Goal: Task Accomplishment & Management: Complete application form

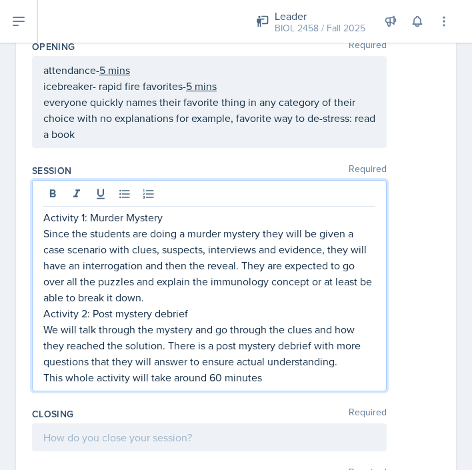
scroll to position [434, 0]
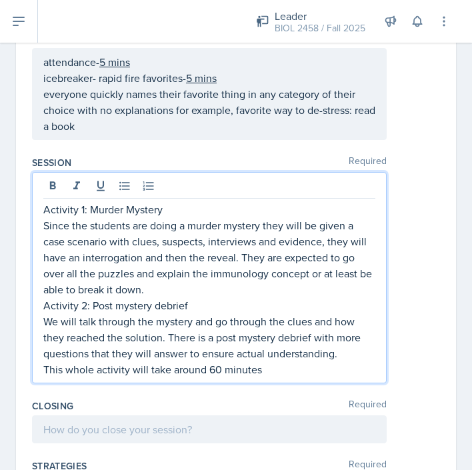
click at [221, 368] on p "This whole activity will take around 60 minutes" at bounding box center [209, 370] width 332 height 16
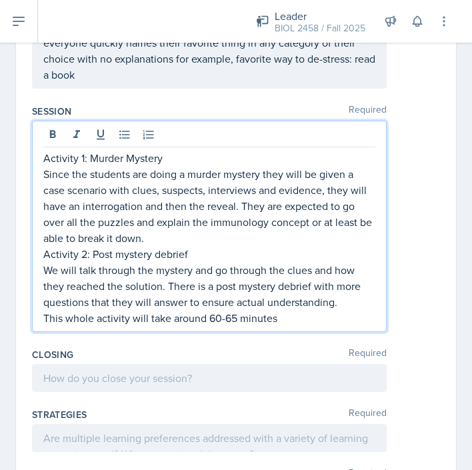
scroll to position [490, 0]
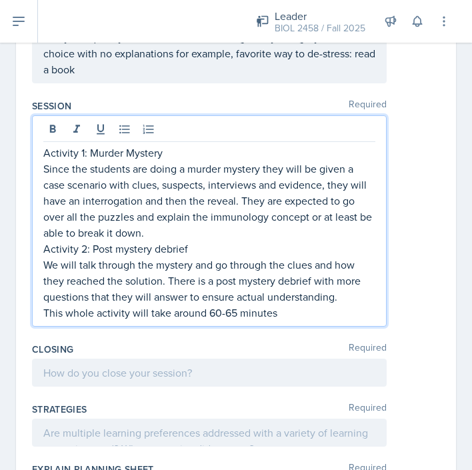
click at [296, 319] on p "This whole activity will take around 60-65 minutes" at bounding box center [209, 313] width 332 height 16
click at [157, 227] on p "Since the students are doing a murder mystery they will be given a case scenari…" at bounding box center [209, 201] width 332 height 80
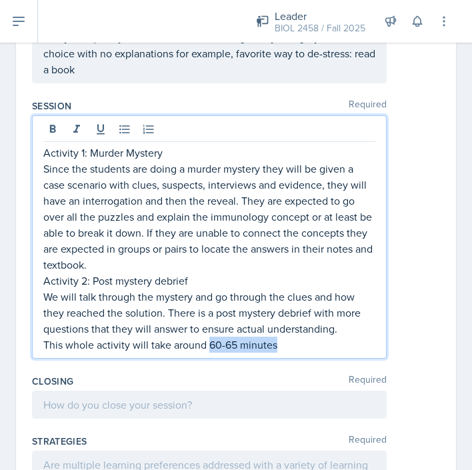
drag, startPoint x: 209, startPoint y: 344, endPoint x: 276, endPoint y: 342, distance: 66.7
click at [276, 342] on p "This whole activity will take around 60-65 minutes" at bounding box center [209, 345] width 332 height 16
click at [105, 126] on icon at bounding box center [100, 129] width 13 height 13
click at [288, 350] on p "This whole activity will take around 60-65 minutes" at bounding box center [209, 345] width 332 height 16
click at [285, 412] on div at bounding box center [209, 405] width 355 height 28
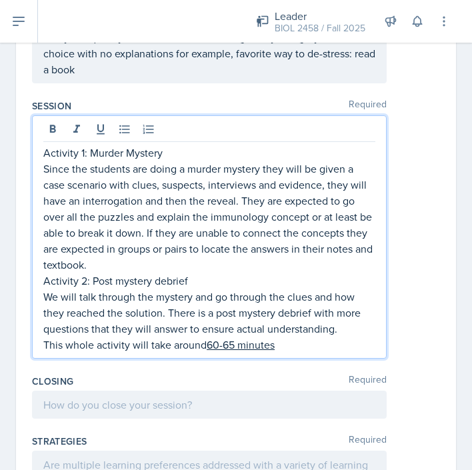
scroll to position [467, 0]
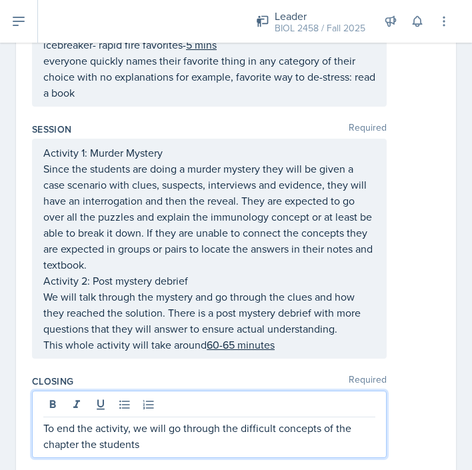
click at [243, 424] on p "To end the activity, we will go through the difficult concepts of the chapter t…" at bounding box center [209, 436] width 332 height 32
drag, startPoint x: 222, startPoint y: 428, endPoint x: 238, endPoint y: 447, distance: 24.7
click at [238, 447] on p "To end the activity, we will go through the difficult concepts of the chapter t…" at bounding box center [209, 436] width 332 height 32
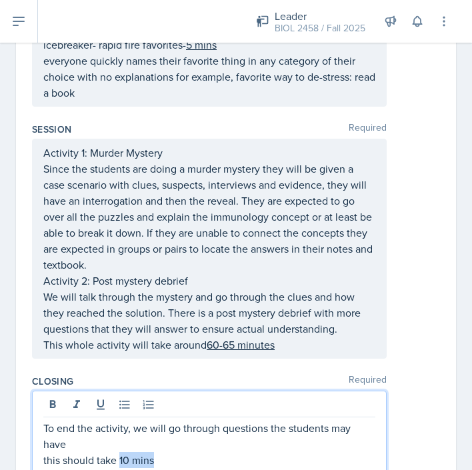
drag, startPoint x: 121, startPoint y: 445, endPoint x: 157, endPoint y: 444, distance: 36.0
click at [157, 452] on p "this should take 10 mins" at bounding box center [209, 460] width 332 height 16
click at [166, 452] on p "this should take 10 mins" at bounding box center [209, 460] width 332 height 16
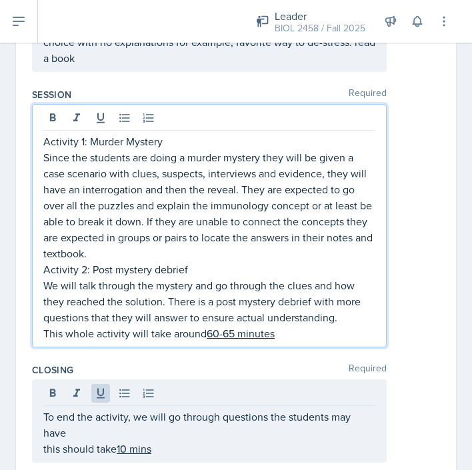
scroll to position [525, 0]
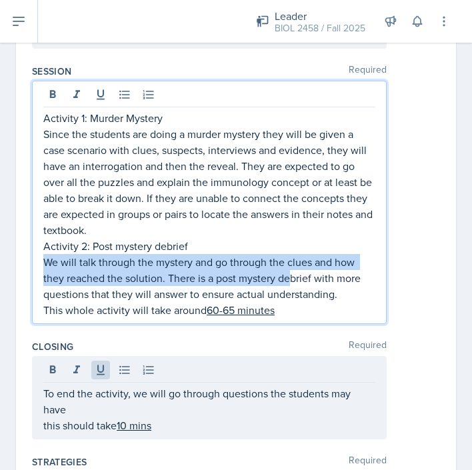
drag, startPoint x: 43, startPoint y: 264, endPoint x: 293, endPoint y: 274, distance: 249.7
click at [293, 274] on p "We will talk through the mystery and go through the clues and how they reached …" at bounding box center [209, 278] width 332 height 48
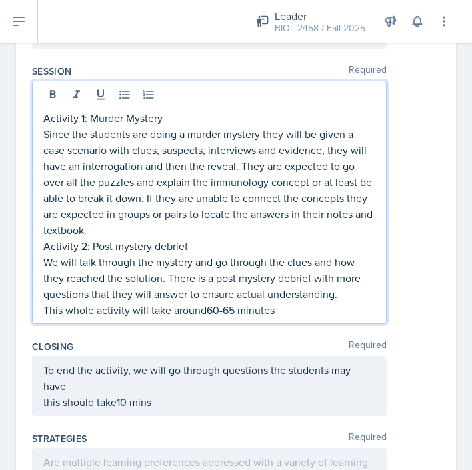
click at [237, 245] on p "Activity 2: Post mystery debrief" at bounding box center [209, 246] width 332 height 16
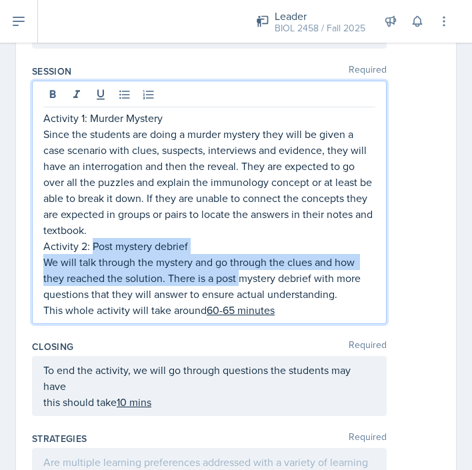
drag, startPoint x: 91, startPoint y: 249, endPoint x: 239, endPoint y: 282, distance: 151.0
click at [239, 282] on div "Activity 1: Murder Mystery Since the students are doing a murder mystery they w…" at bounding box center [209, 214] width 332 height 208
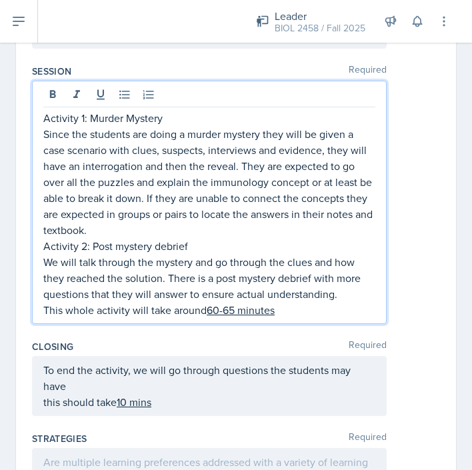
click at [248, 234] on p "Since the students are doing a murder mystery they will be given a case scenari…" at bounding box center [209, 182] width 332 height 112
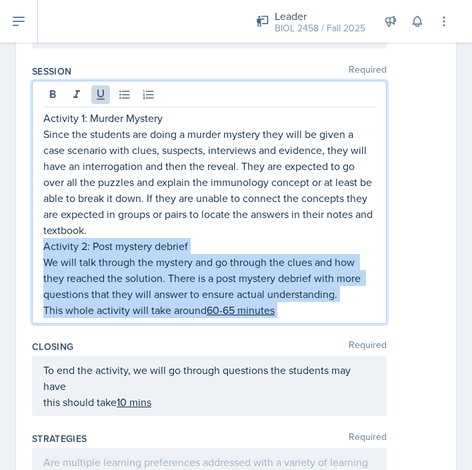
drag, startPoint x: 45, startPoint y: 248, endPoint x: 290, endPoint y: 318, distance: 254.5
click at [290, 318] on div "Activity 1: Murder Mystery Since the students are doing a murder mystery they w…" at bounding box center [209, 214] width 332 height 208
copy div "Activity 2: Post mystery debrief We will talk through the mystery and go throug…"
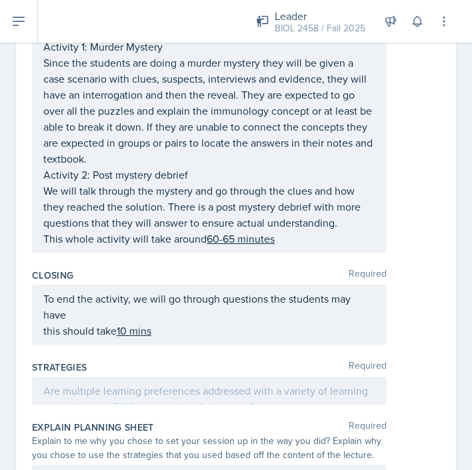
click at [315, 361] on div "Strategies Required" at bounding box center [236, 367] width 408 height 13
click at [190, 377] on div at bounding box center [209, 391] width 355 height 28
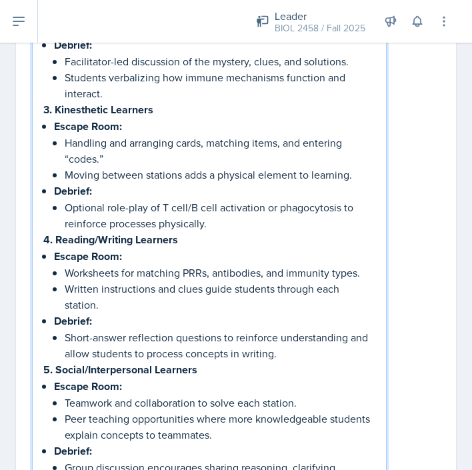
scroll to position [1152, 0]
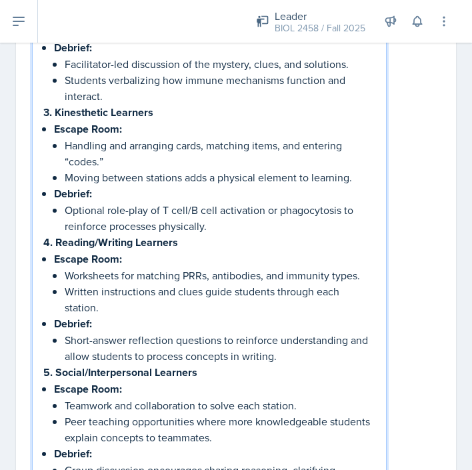
click at [198, 263] on p "Escape Room:" at bounding box center [215, 259] width 322 height 17
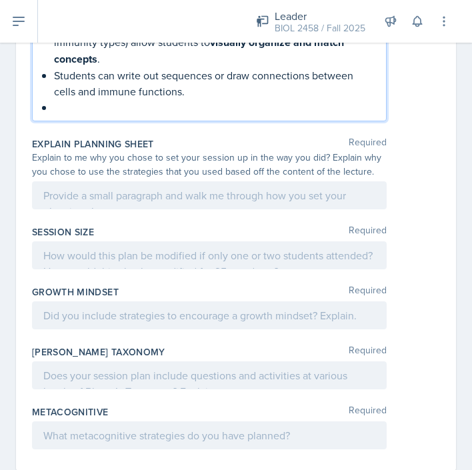
scroll to position [977, 0]
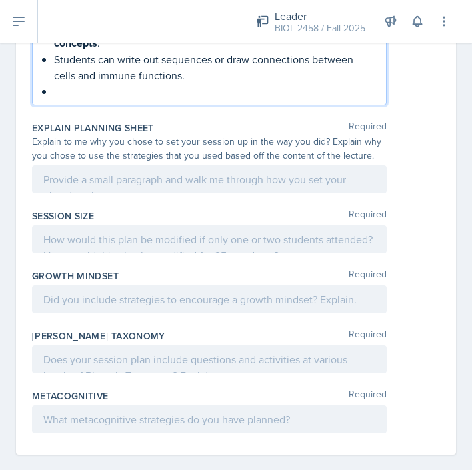
paste div
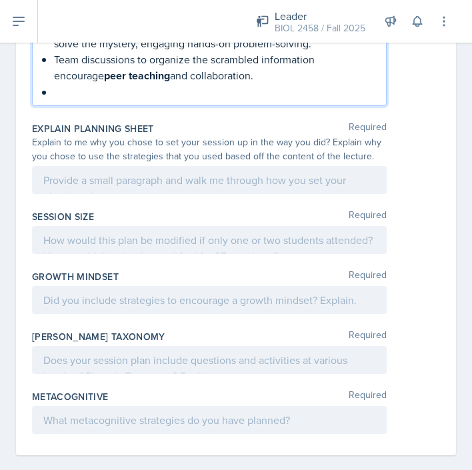
scroll to position [1140, 0]
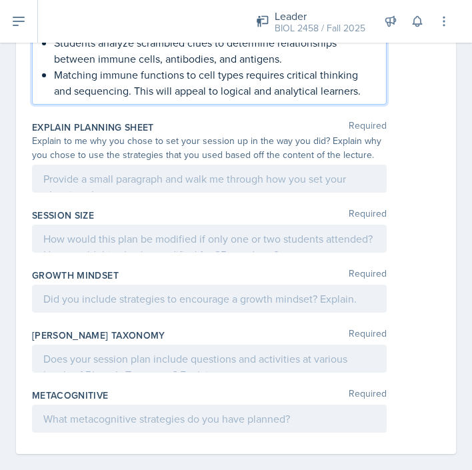
click at [112, 165] on div at bounding box center [209, 179] width 355 height 28
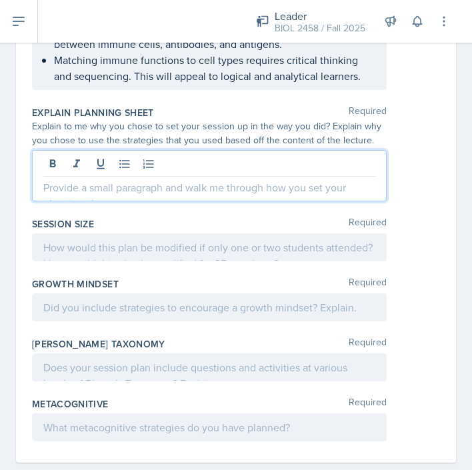
paste div
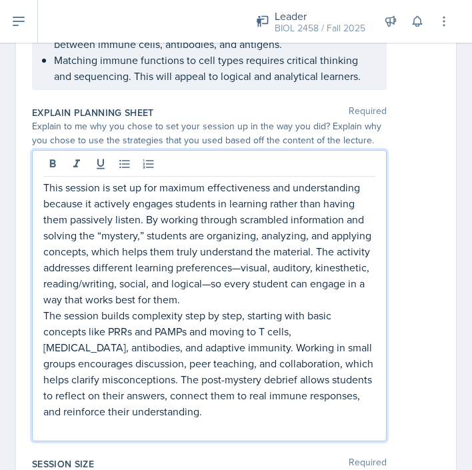
click at [209, 266] on p "This session is set up for maximum effectiveness and understanding because it a…" at bounding box center [209, 243] width 332 height 128
click at [145, 420] on p at bounding box center [209, 428] width 332 height 16
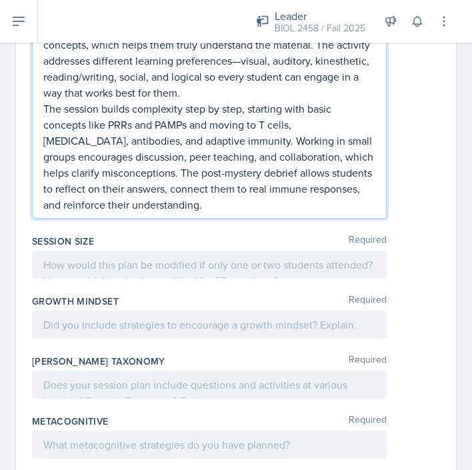
scroll to position [1353, 0]
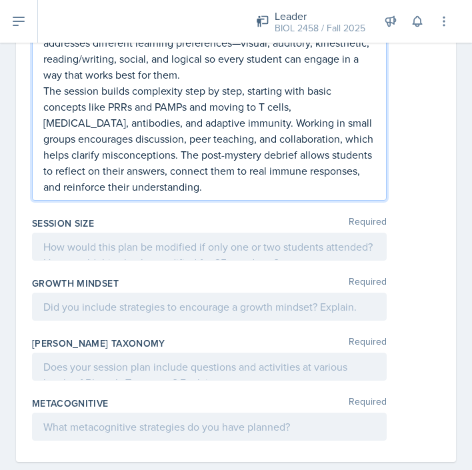
click at [290, 233] on div at bounding box center [209, 247] width 355 height 28
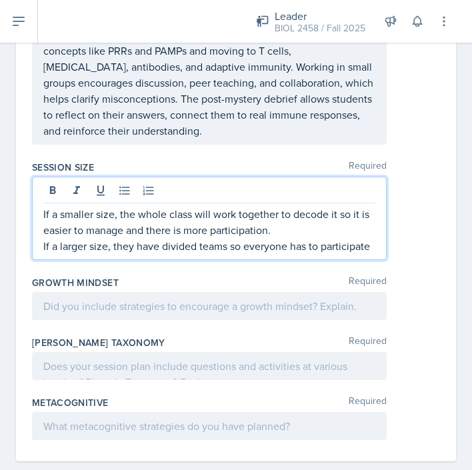
scroll to position [1393, 0]
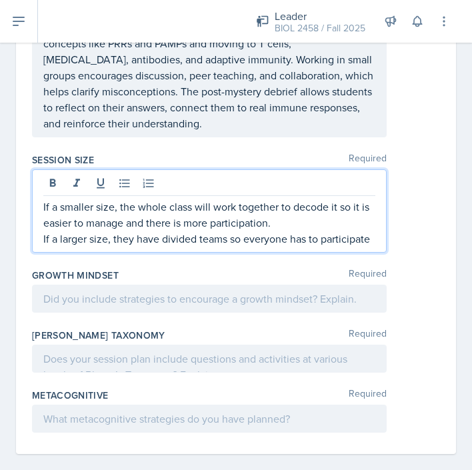
click at [334, 285] on div at bounding box center [209, 299] width 355 height 28
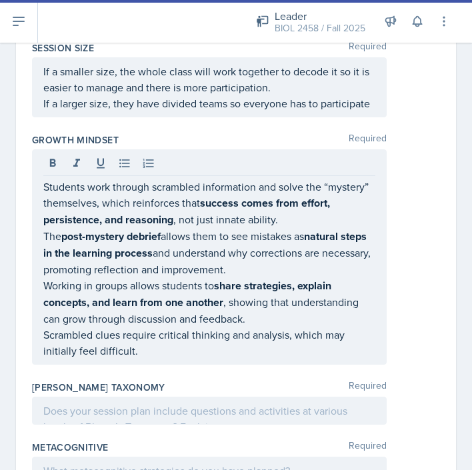
scroll to position [1539, 0]
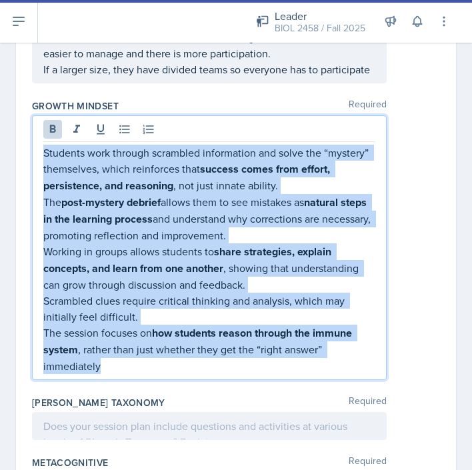
drag, startPoint x: 45, startPoint y: 137, endPoint x: 118, endPoint y: 346, distance: 221.3
click at [119, 346] on div "Students work through scrambled information and solve the “mystery” themselves,…" at bounding box center [209, 260] width 332 height 230
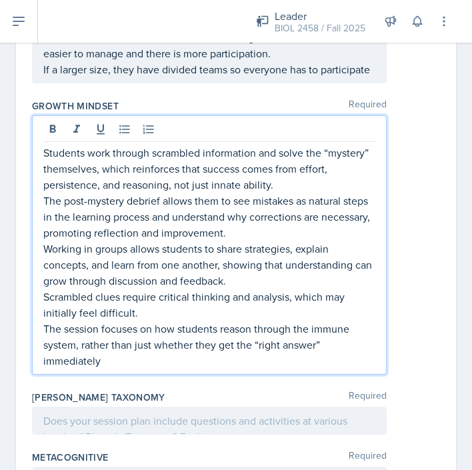
click at [69, 407] on div at bounding box center [209, 421] width 355 height 28
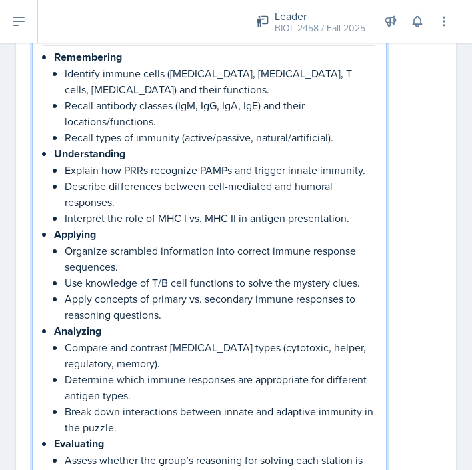
scroll to position [1851, 0]
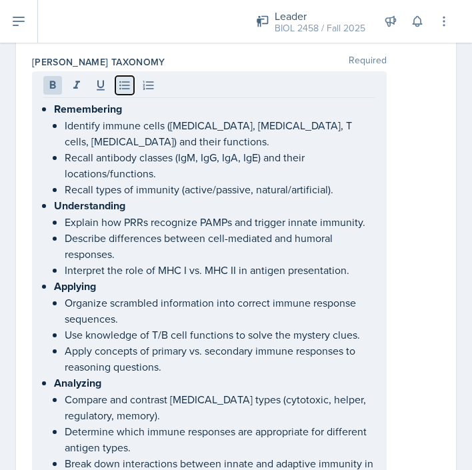
click at [121, 79] on icon at bounding box center [124, 85] width 13 height 13
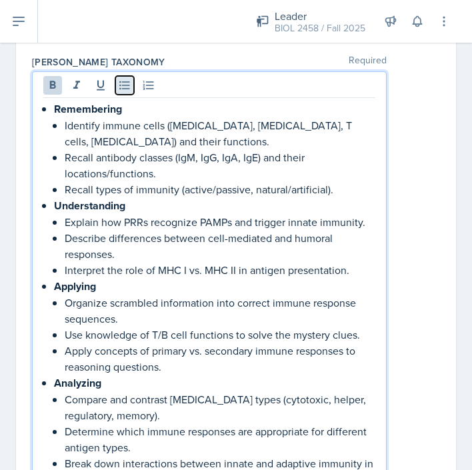
click at [125, 79] on icon at bounding box center [124, 85] width 13 height 13
click at [47, 219] on div "Remembering Identify immune cells ([MEDICAL_DATA], [MEDICAL_DATA], T cells, [ME…" at bounding box center [209, 407] width 332 height 612
click at [49, 190] on div "Remembering Identify immune cells ([MEDICAL_DATA], [MEDICAL_DATA], T cells, [ME…" at bounding box center [209, 407] width 332 height 612
click at [52, 101] on div "Remembering Identify immune cells ([MEDICAL_DATA], [MEDICAL_DATA], T cells, [ME…" at bounding box center [209, 407] width 332 height 612
click at [54, 101] on li "Remembering Identify immune cells ([MEDICAL_DATA], [MEDICAL_DATA], T cells, [ME…" at bounding box center [215, 189] width 322 height 177
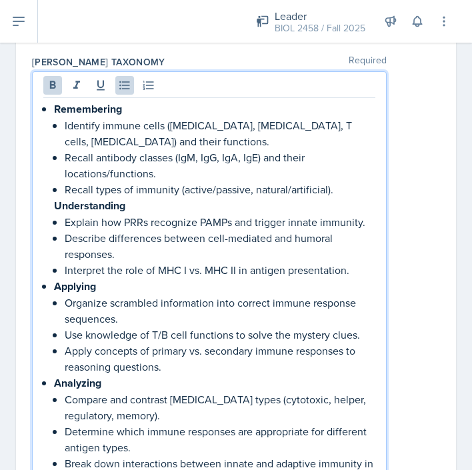
click at [48, 270] on div "Remembering Identify immune cells ([MEDICAL_DATA], [MEDICAL_DATA], T cells, [ME…" at bounding box center [209, 407] width 332 height 612
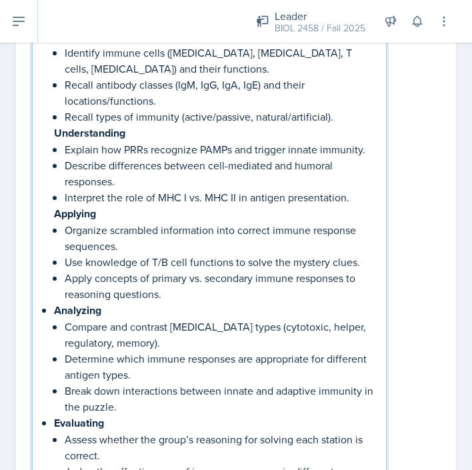
scroll to position [1946, 0]
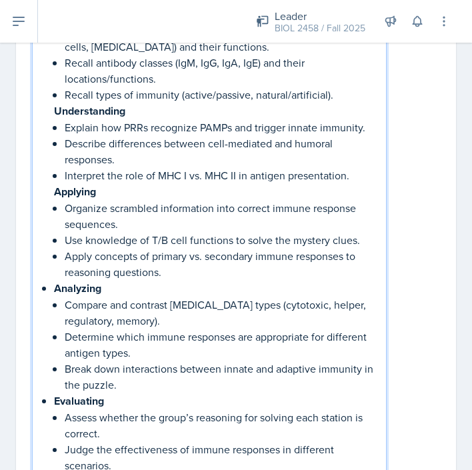
click at [51, 272] on div "Remembering Identify immune cells ([MEDICAL_DATA], [MEDICAL_DATA], T cells, [ME…" at bounding box center [209, 312] width 332 height 612
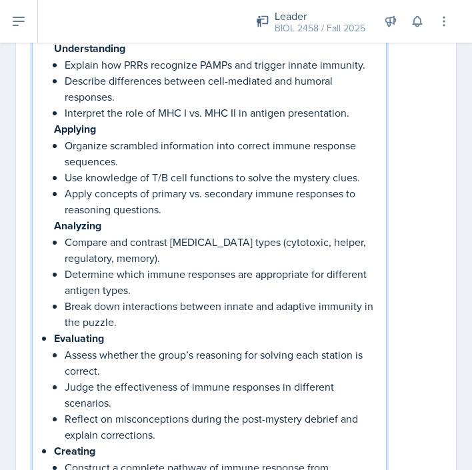
scroll to position [2019, 0]
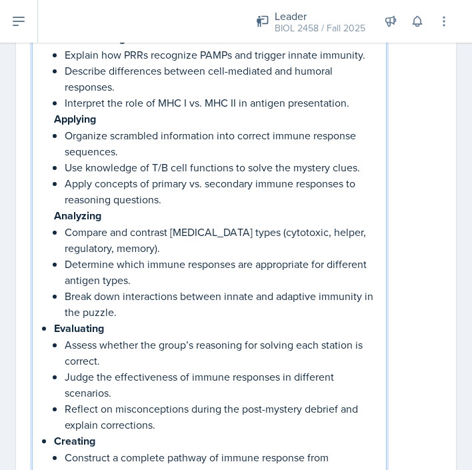
click at [48, 308] on div "Remembering Identify immune cells ([MEDICAL_DATA], [MEDICAL_DATA], T cells, [ME…" at bounding box center [209, 239] width 332 height 612
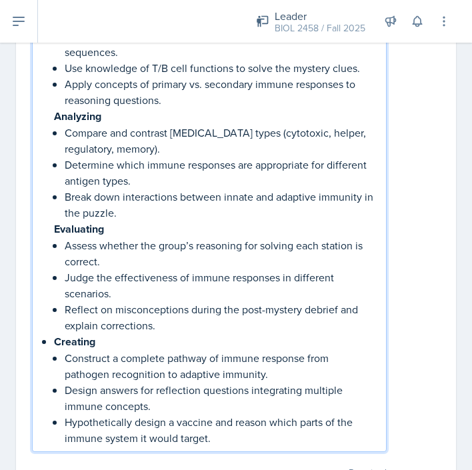
scroll to position [2134, 0]
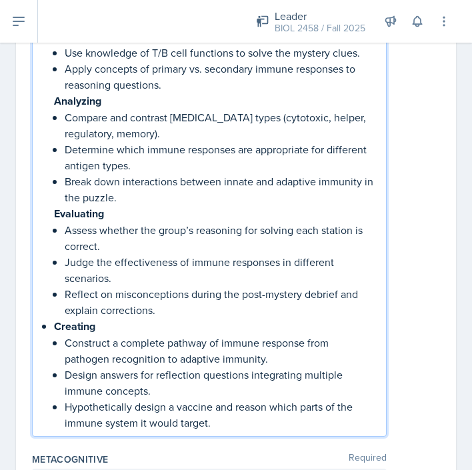
click at [49, 308] on div "Remembering Identify immune cells ([MEDICAL_DATA], [MEDICAL_DATA], T cells, [ME…" at bounding box center [209, 125] width 332 height 612
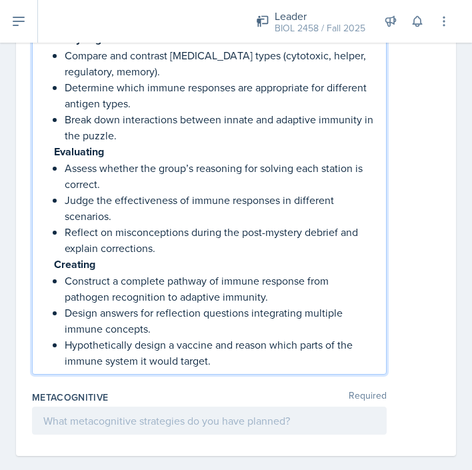
click at [67, 413] on p at bounding box center [209, 421] width 332 height 16
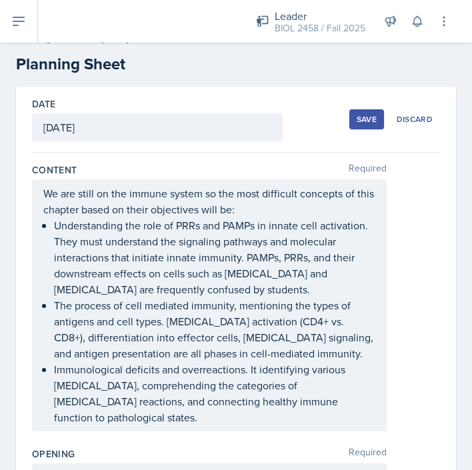
scroll to position [0, 0]
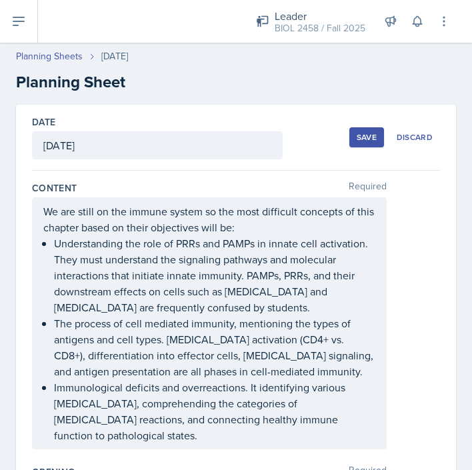
click at [369, 141] on div "Save" at bounding box center [367, 137] width 20 height 11
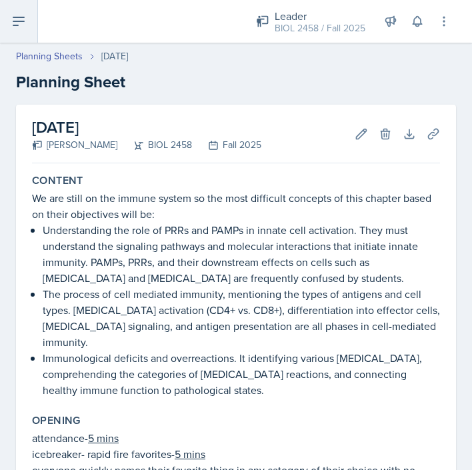
click at [16, 22] on icon at bounding box center [19, 21] width 16 height 16
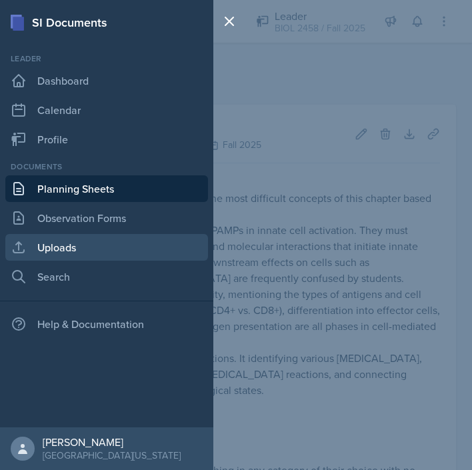
click at [69, 248] on link "Uploads" at bounding box center [106, 247] width 203 height 27
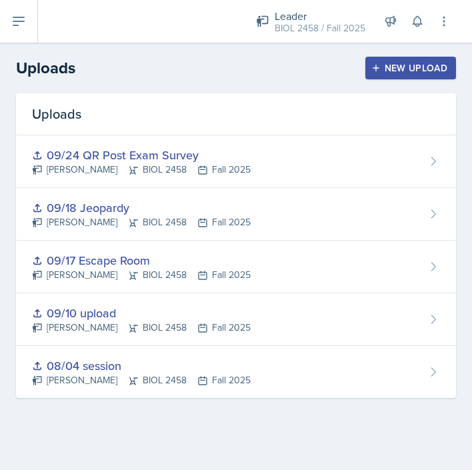
click at [403, 70] on div "New Upload" at bounding box center [411, 68] width 74 height 11
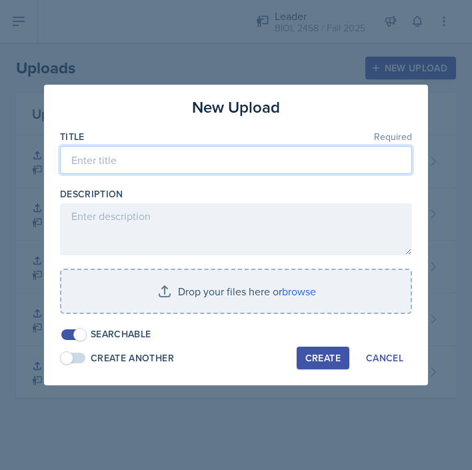
click at [267, 163] on input at bounding box center [236, 160] width 352 height 28
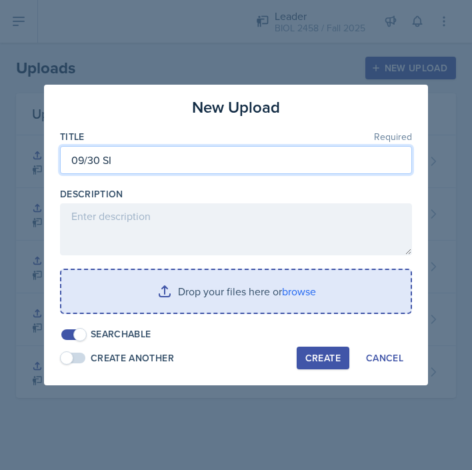
type input "09/30 SI"
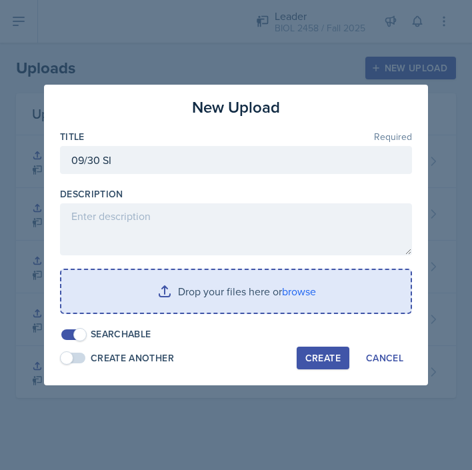
click at [320, 298] on input "file" at bounding box center [236, 291] width 350 height 43
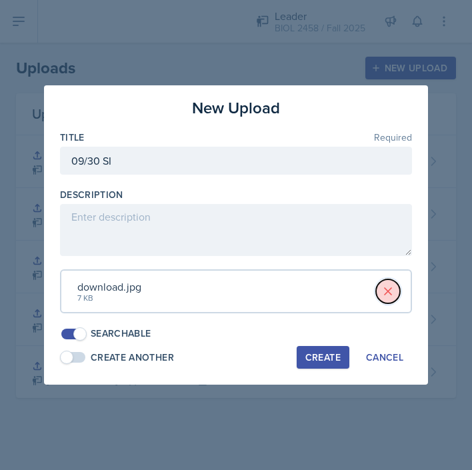
click at [395, 292] on button at bounding box center [388, 292] width 24 height 24
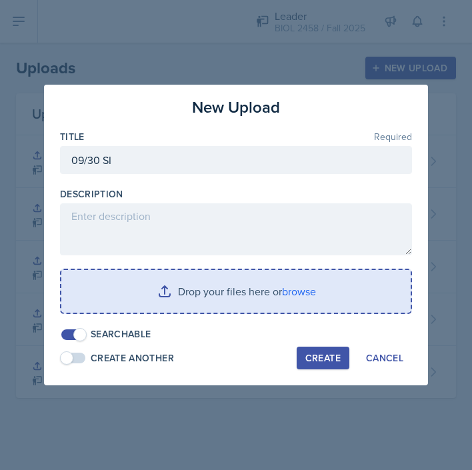
click at [320, 299] on input "file" at bounding box center [236, 291] width 350 height 43
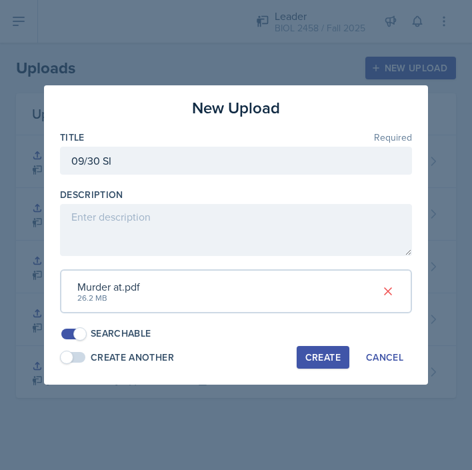
click at [312, 362] on div "Create" at bounding box center [323, 357] width 35 height 11
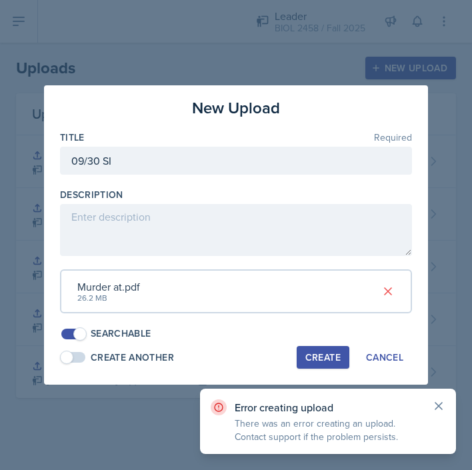
click at [438, 404] on icon at bounding box center [438, 406] width 13 height 13
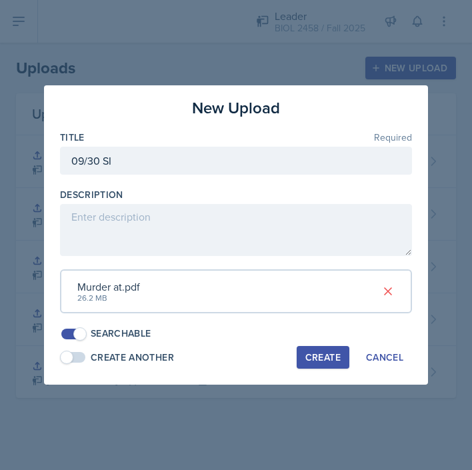
click at [321, 352] on div "Create" at bounding box center [323, 357] width 35 height 11
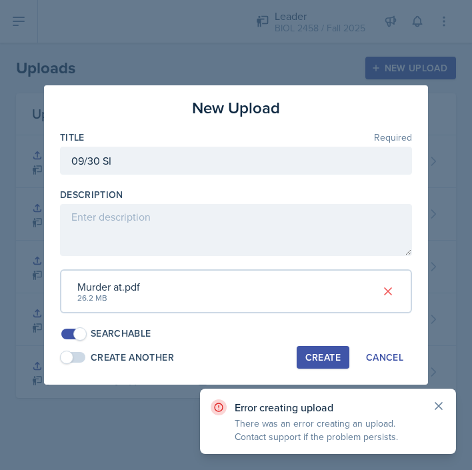
click at [440, 404] on icon at bounding box center [439, 406] width 7 height 7
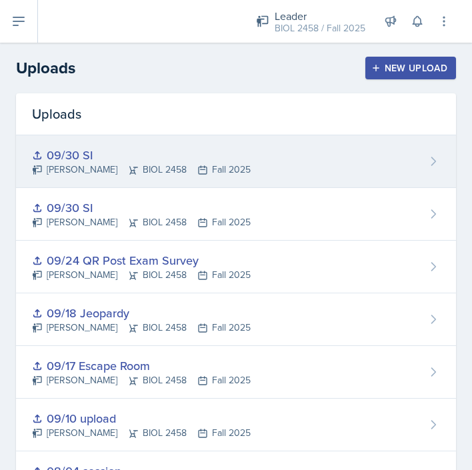
click at [238, 165] on div "Chelsea Olowodola BIOL 2458 Fall 2025" at bounding box center [141, 170] width 219 height 14
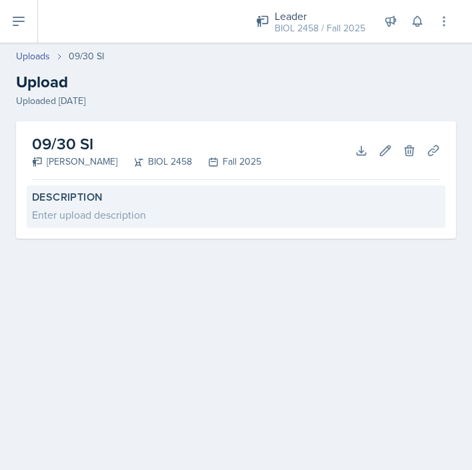
click at [181, 203] on label "Description" at bounding box center [236, 197] width 408 height 13
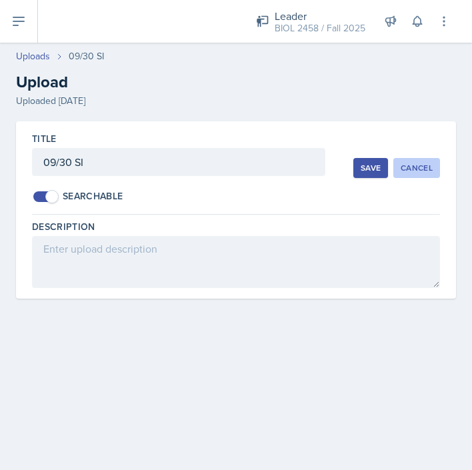
click at [418, 169] on div "Cancel" at bounding box center [417, 168] width 32 height 11
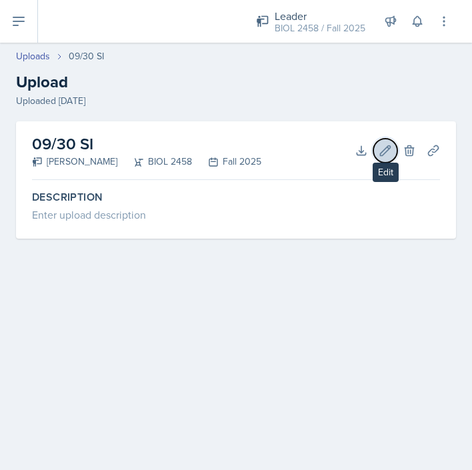
click at [387, 147] on icon at bounding box center [386, 150] width 10 height 10
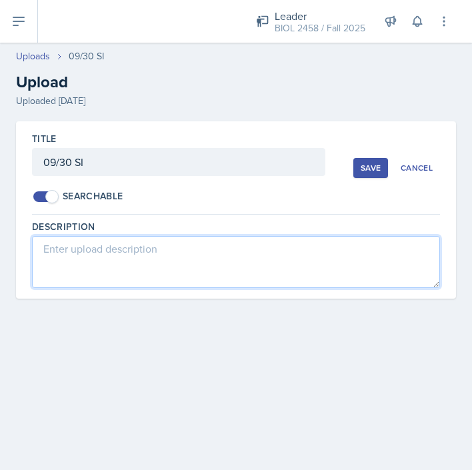
click at [289, 263] on textarea at bounding box center [236, 262] width 408 height 52
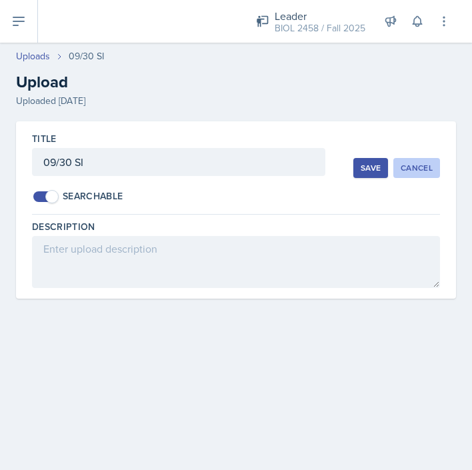
click at [407, 169] on div "Cancel" at bounding box center [417, 168] width 32 height 11
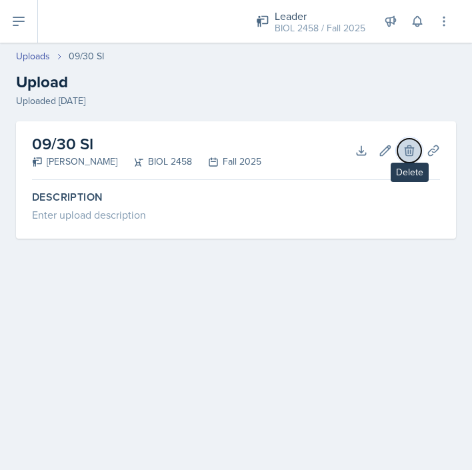
click at [406, 150] on icon at bounding box center [409, 150] width 13 height 13
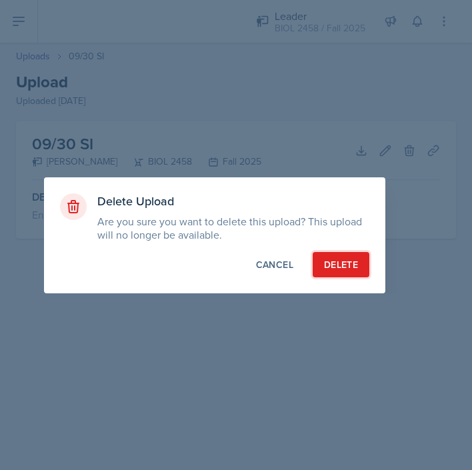
click at [336, 256] on button "Delete" at bounding box center [341, 264] width 57 height 25
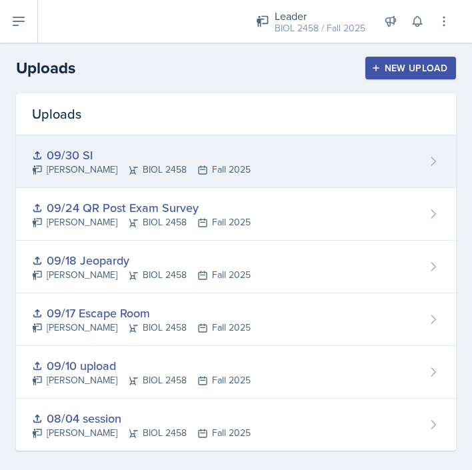
click at [287, 162] on div "09/30 SI Chelsea Olowodola BIOL 2458 Fall 2025" at bounding box center [236, 161] width 440 height 53
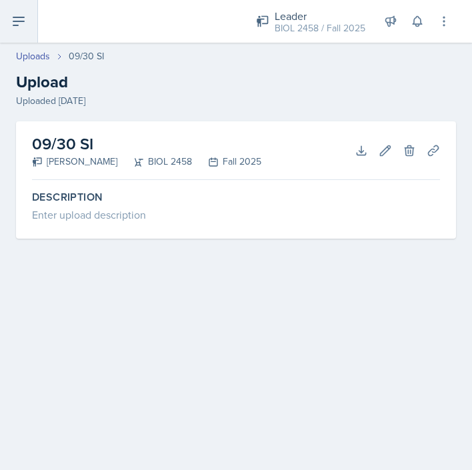
click at [25, 17] on icon at bounding box center [19, 21] width 16 height 16
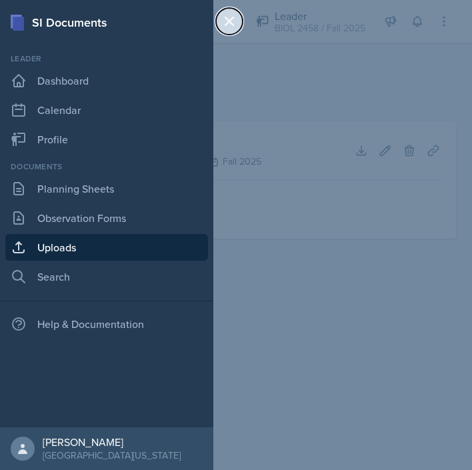
click at [231, 23] on icon at bounding box center [230, 21] width 8 height 8
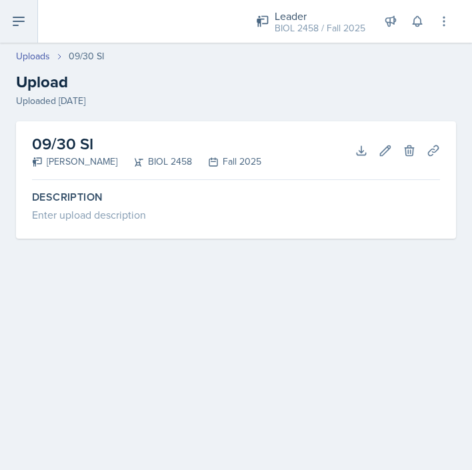
click at [20, 31] on button at bounding box center [19, 21] width 38 height 43
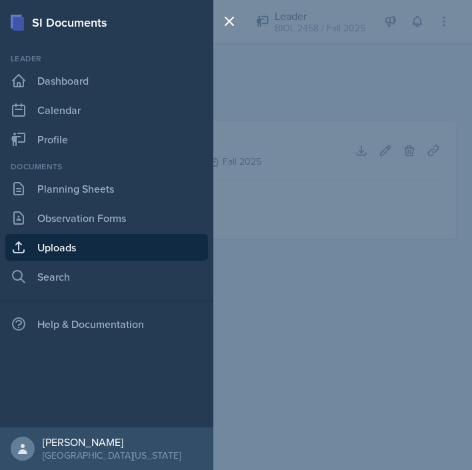
click at [51, 244] on link "Uploads" at bounding box center [106, 247] width 203 height 27
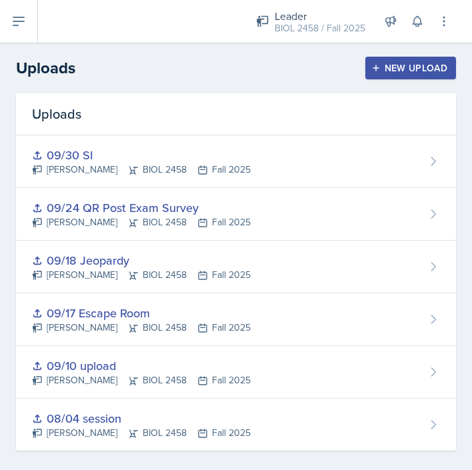
click at [404, 66] on div "New Upload" at bounding box center [411, 68] width 74 height 11
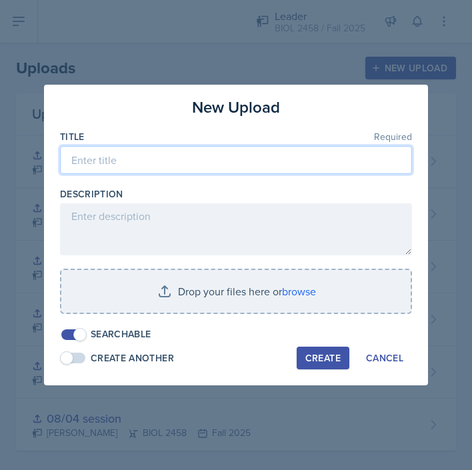
click at [281, 164] on input at bounding box center [236, 160] width 352 height 28
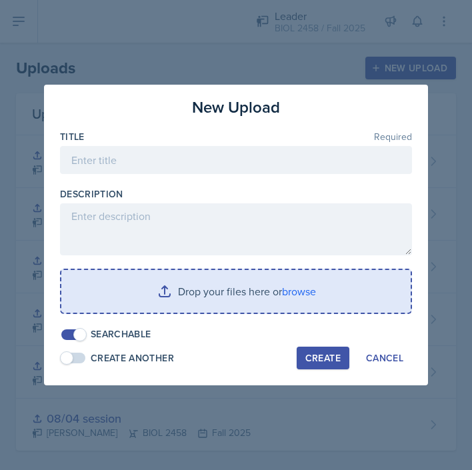
click at [351, 276] on input "file" at bounding box center [236, 291] width 350 height 43
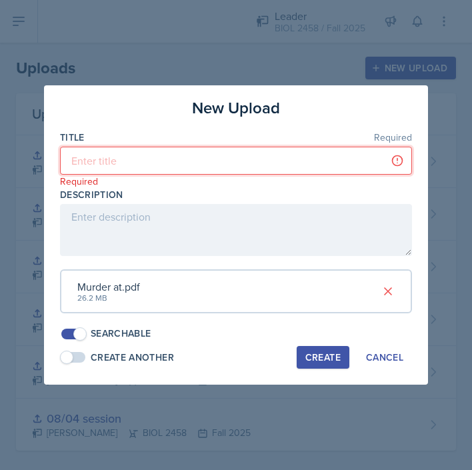
click at [308, 168] on input at bounding box center [236, 161] width 352 height 28
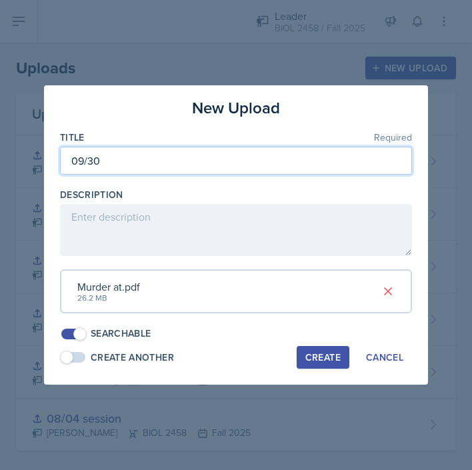
type input "09/30"
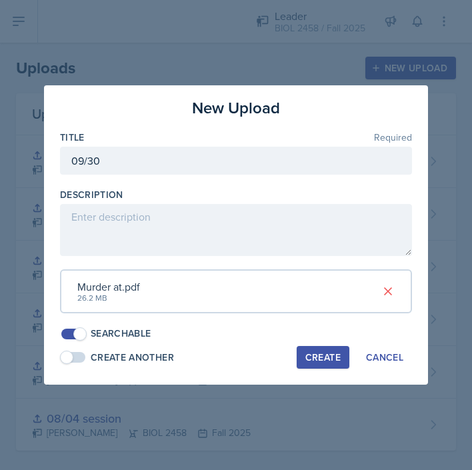
click at [321, 358] on div "Create" at bounding box center [323, 357] width 35 height 11
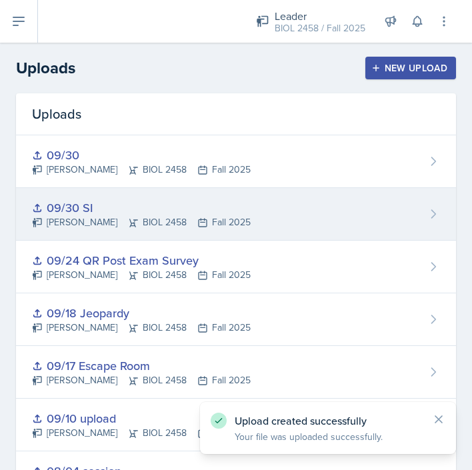
click at [277, 217] on div "09/30 SI Chelsea Olowodola BIOL 2458 Fall 2025" at bounding box center [236, 214] width 440 height 53
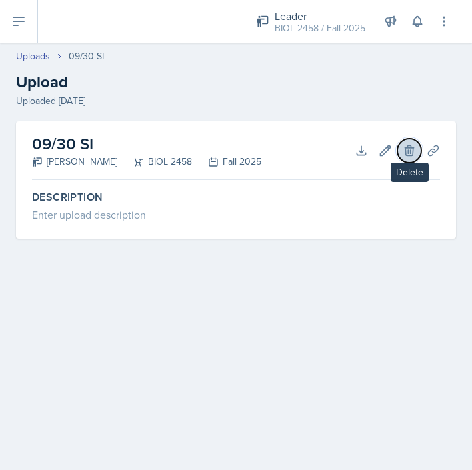
click at [399, 153] on button "Delete" at bounding box center [410, 151] width 24 height 24
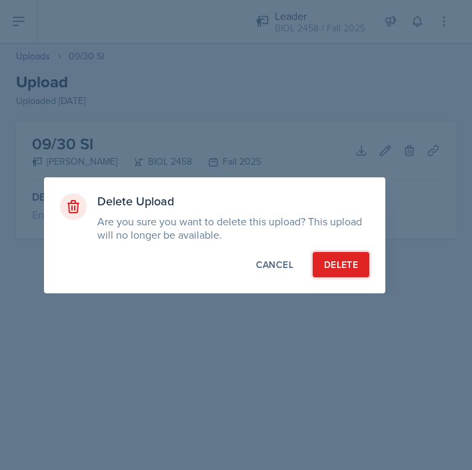
click at [330, 262] on div "Delete" at bounding box center [341, 264] width 34 height 13
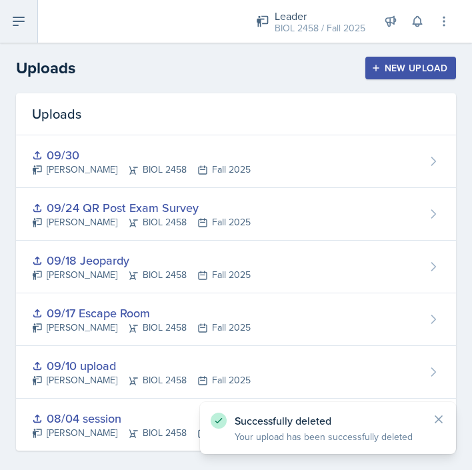
click at [23, 25] on icon at bounding box center [19, 21] width 16 height 16
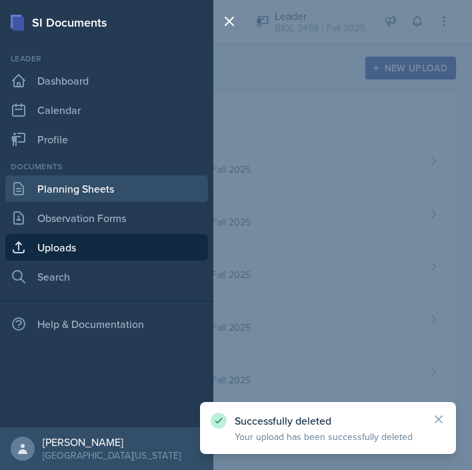
click at [75, 183] on link "Planning Sheets" at bounding box center [106, 188] width 203 height 27
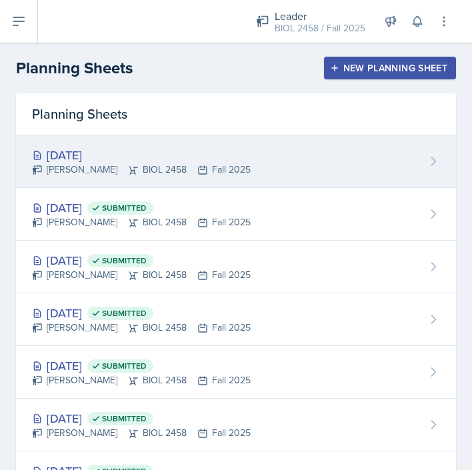
click at [222, 165] on div "Chelsea Olowodola BIOL 2458 Fall 2025" at bounding box center [141, 170] width 219 height 14
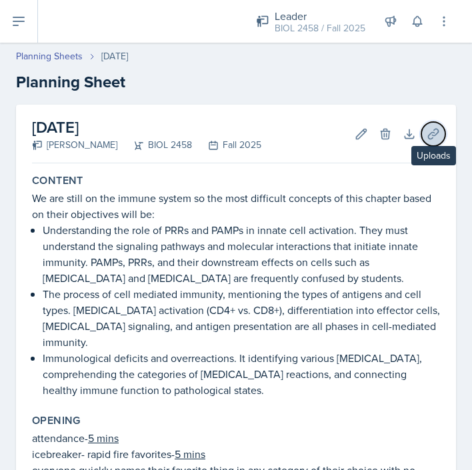
click at [428, 134] on icon at bounding box center [433, 133] width 13 height 13
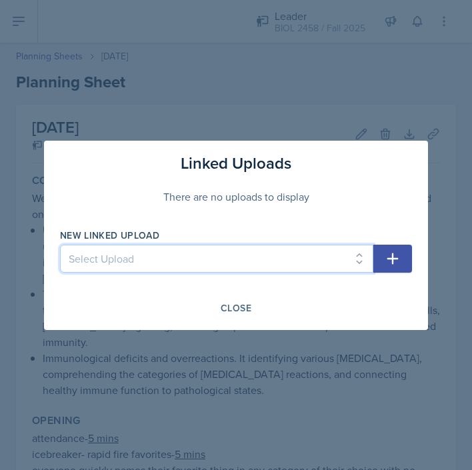
click at [250, 264] on select "Select Upload 09/17 Escape Room 08/04 session 09/10 upload 09/18 Jeopardy 09/24…" at bounding box center [217, 259] width 314 height 28
select select "dcd066f2-03ca-4234-a2d8-75441494b916"
click at [60, 245] on select "Select Upload 09/17 Escape Room 08/04 session 09/10 upload 09/18 Jeopardy 09/24…" at bounding box center [217, 259] width 314 height 28
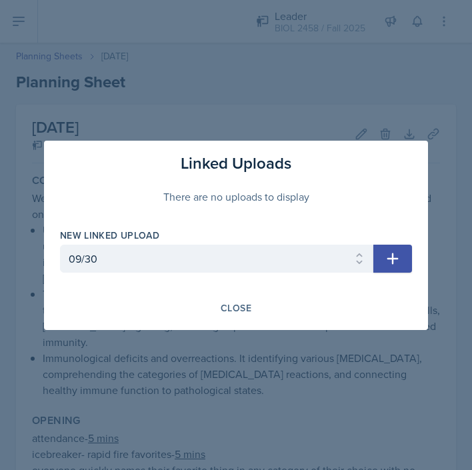
click at [377, 255] on button "button" at bounding box center [393, 259] width 39 height 28
select select
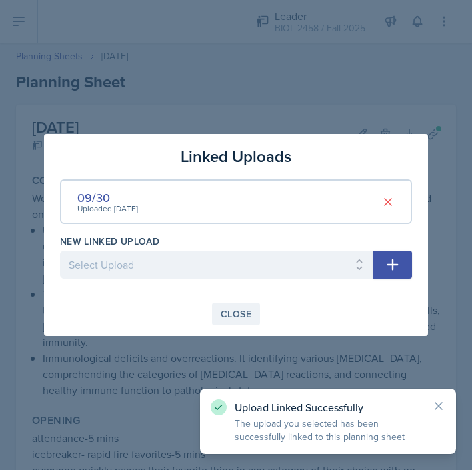
click at [243, 316] on div "Close" at bounding box center [236, 314] width 31 height 11
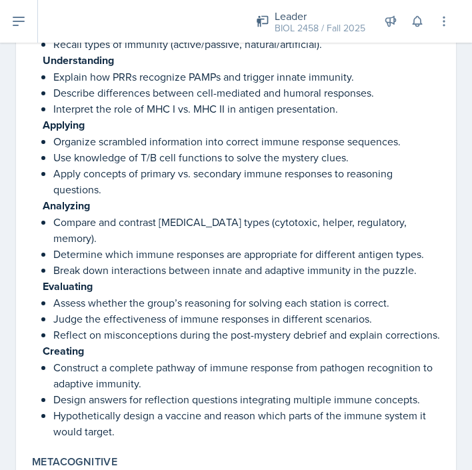
scroll to position [1827, 0]
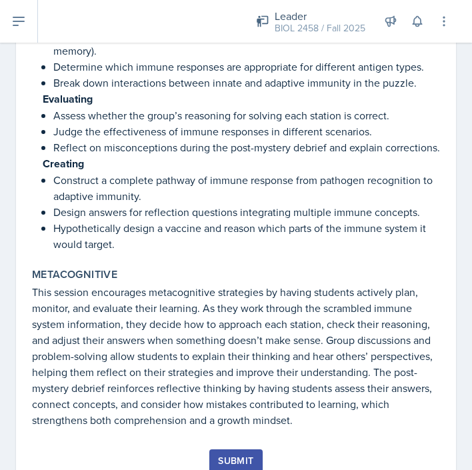
click at [244, 456] on div "Submit" at bounding box center [235, 461] width 35 height 11
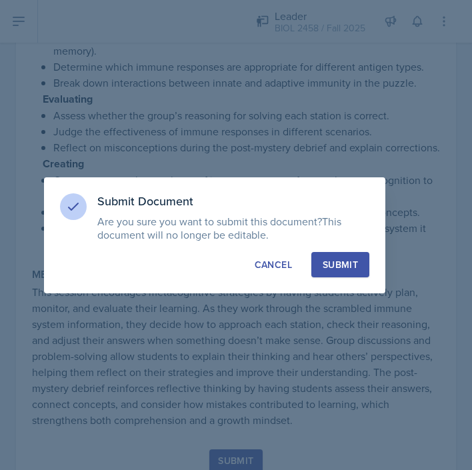
click at [336, 269] on div "Submit" at bounding box center [340, 264] width 35 height 13
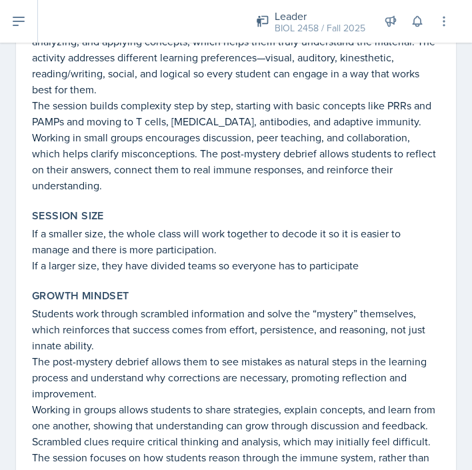
scroll to position [681, 0]
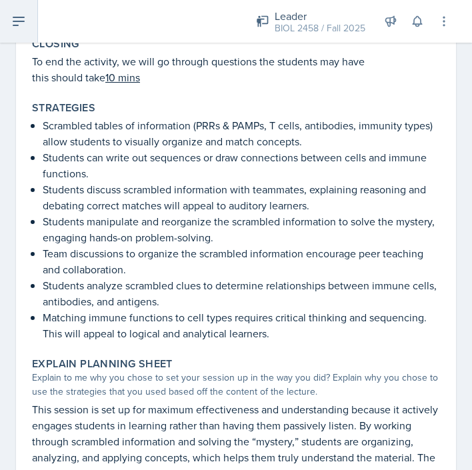
click at [17, 22] on icon at bounding box center [19, 21] width 16 height 16
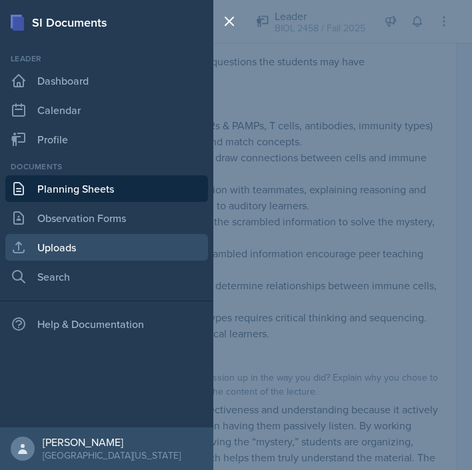
click at [65, 244] on link "Uploads" at bounding box center [106, 247] width 203 height 27
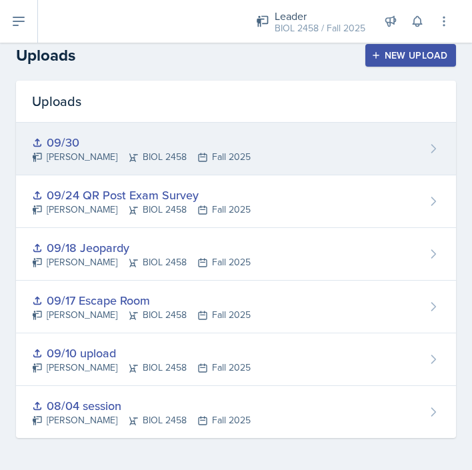
click at [373, 139] on div "09/30 Chelsea Olowodola BIOL 2458 Fall 2025" at bounding box center [236, 149] width 440 height 53
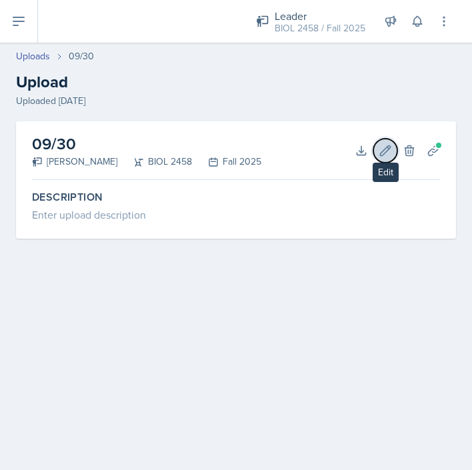
click at [385, 155] on icon at bounding box center [385, 150] width 13 height 13
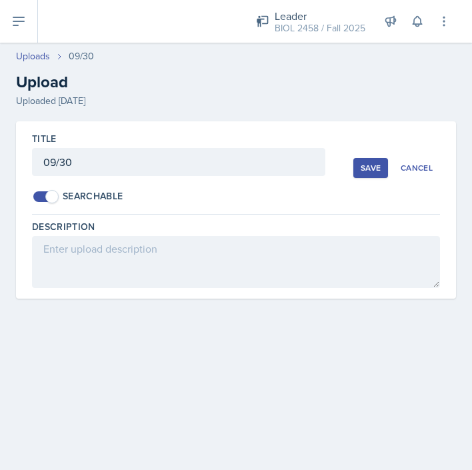
click at [370, 172] on div "Save" at bounding box center [371, 168] width 20 height 11
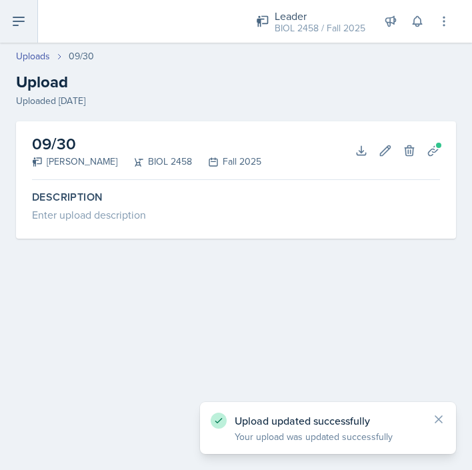
click at [22, 20] on icon at bounding box center [19, 21] width 16 height 16
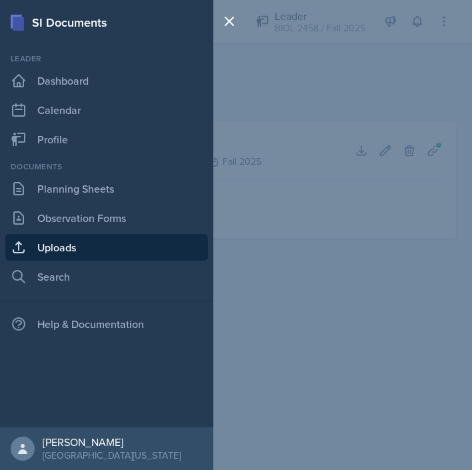
click at [74, 248] on link "Uploads" at bounding box center [106, 247] width 203 height 27
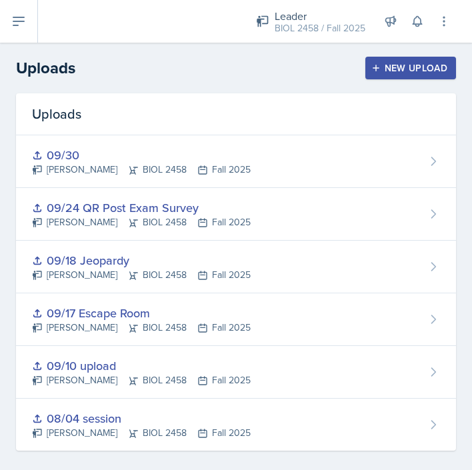
click at [397, 51] on header "Uploads New Upload" at bounding box center [236, 68] width 472 height 51
click at [397, 64] on div "New Upload" at bounding box center [411, 68] width 74 height 11
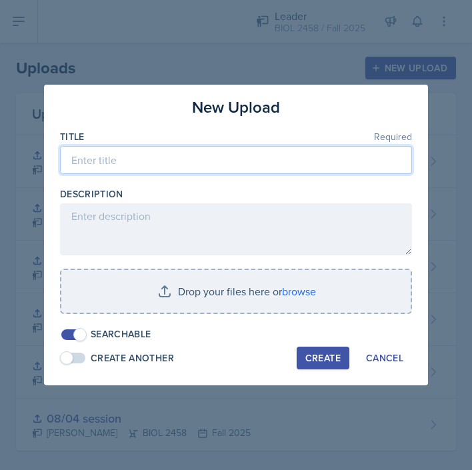
click at [284, 155] on input at bounding box center [236, 160] width 352 height 28
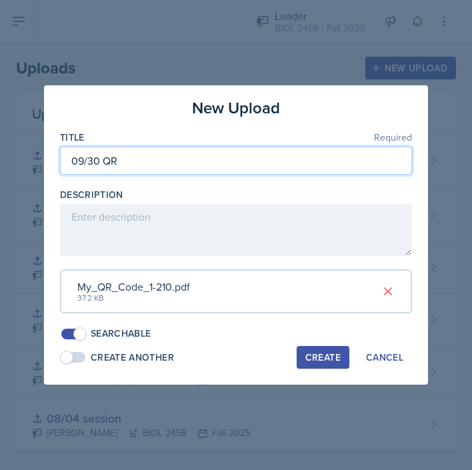
type input "09/30 QR"
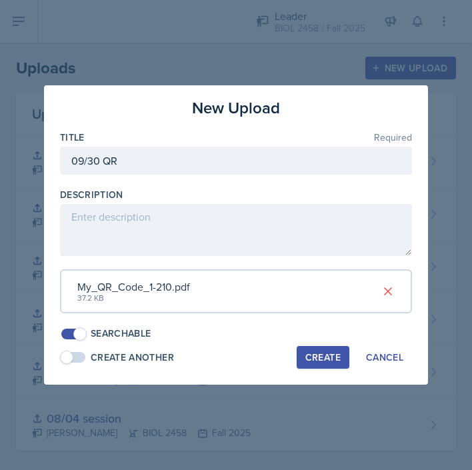
click at [324, 357] on div "Create" at bounding box center [323, 357] width 35 height 11
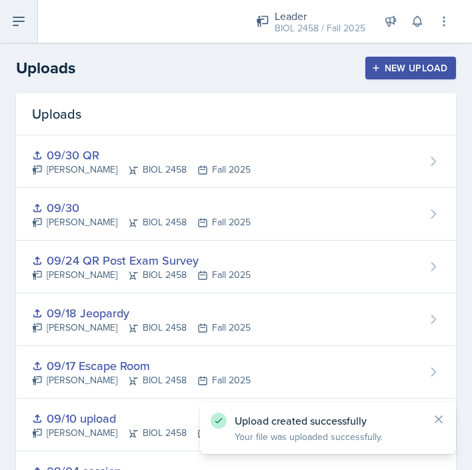
click at [24, 25] on icon at bounding box center [19, 21] width 16 height 16
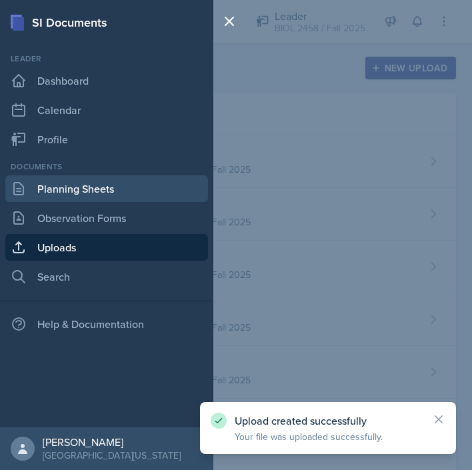
click at [77, 194] on link "Planning Sheets" at bounding box center [106, 188] width 203 height 27
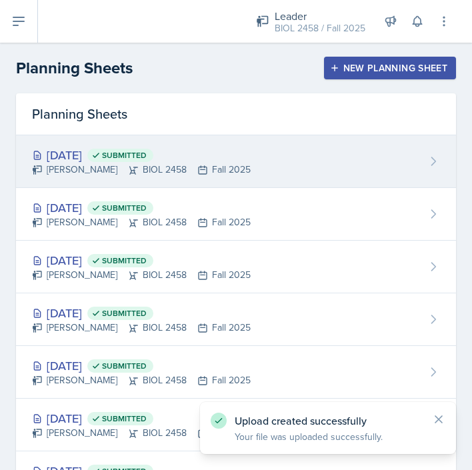
click at [102, 167] on div "Chelsea Olowodola BIOL 2458 Fall 2025" at bounding box center [141, 170] width 219 height 14
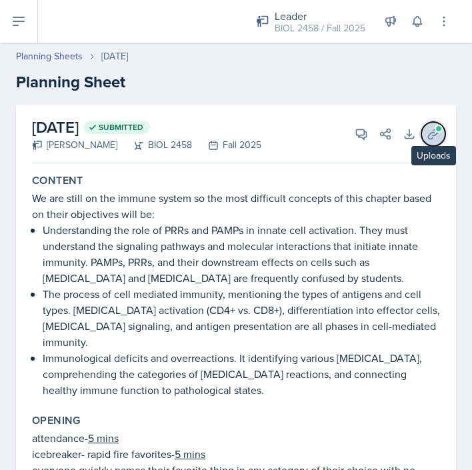
click at [439, 139] on icon at bounding box center [433, 133] width 13 height 13
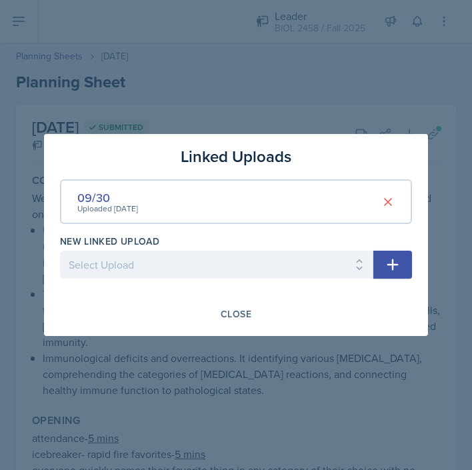
click at [388, 262] on icon "button" at bounding box center [393, 265] width 16 height 16
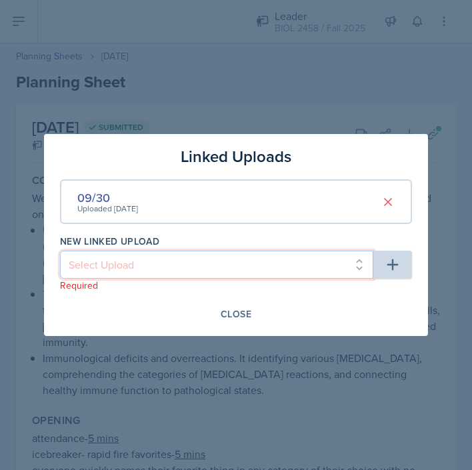
click at [235, 270] on select "Select Upload 09/17 Escape Room 08/04 session 09/10 upload 09/18 Jeopardy 09/24…" at bounding box center [217, 265] width 314 height 28
select select "4e3e07bd-75ab-471c-bae8-b7d04bec51c2"
click at [60, 251] on select "Select Upload 09/17 Escape Room 08/04 session 09/10 upload 09/18 Jeopardy 09/24…" at bounding box center [217, 265] width 314 height 28
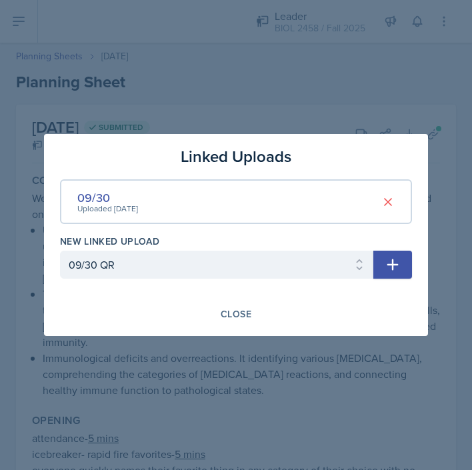
click at [388, 268] on icon "button" at bounding box center [393, 265] width 16 height 16
select select
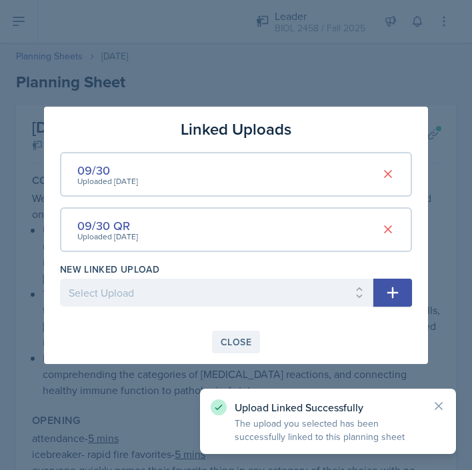
click at [242, 346] on div "Close" at bounding box center [236, 342] width 31 height 11
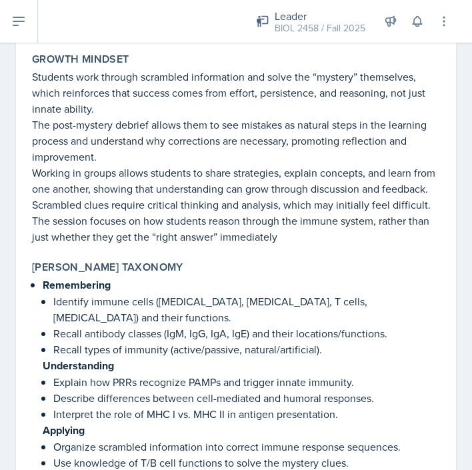
scroll to position [1789, 0]
